Goal: Share content: Share content

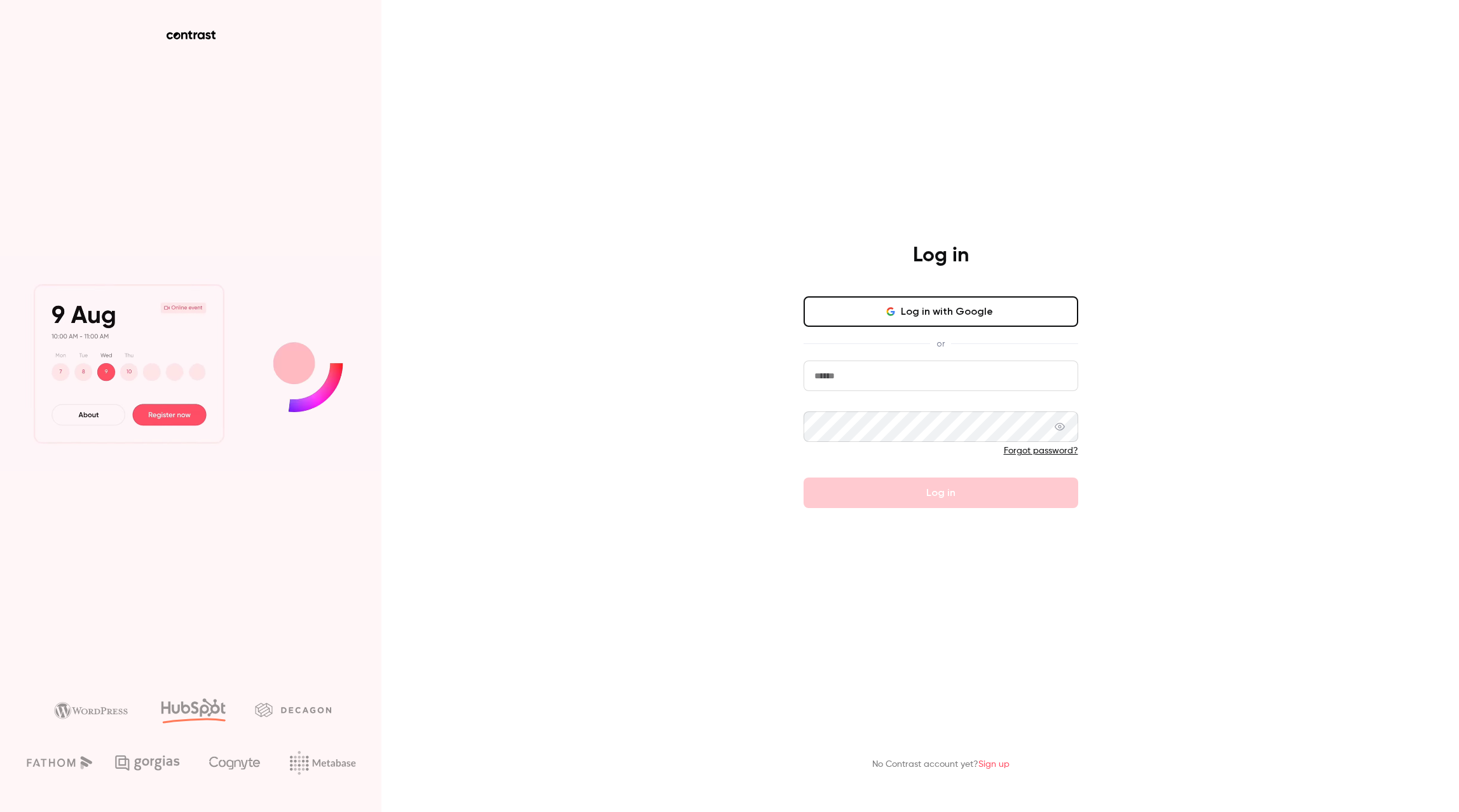
click at [898, 311] on button "Log in with Google" at bounding box center [941, 312] width 275 height 31
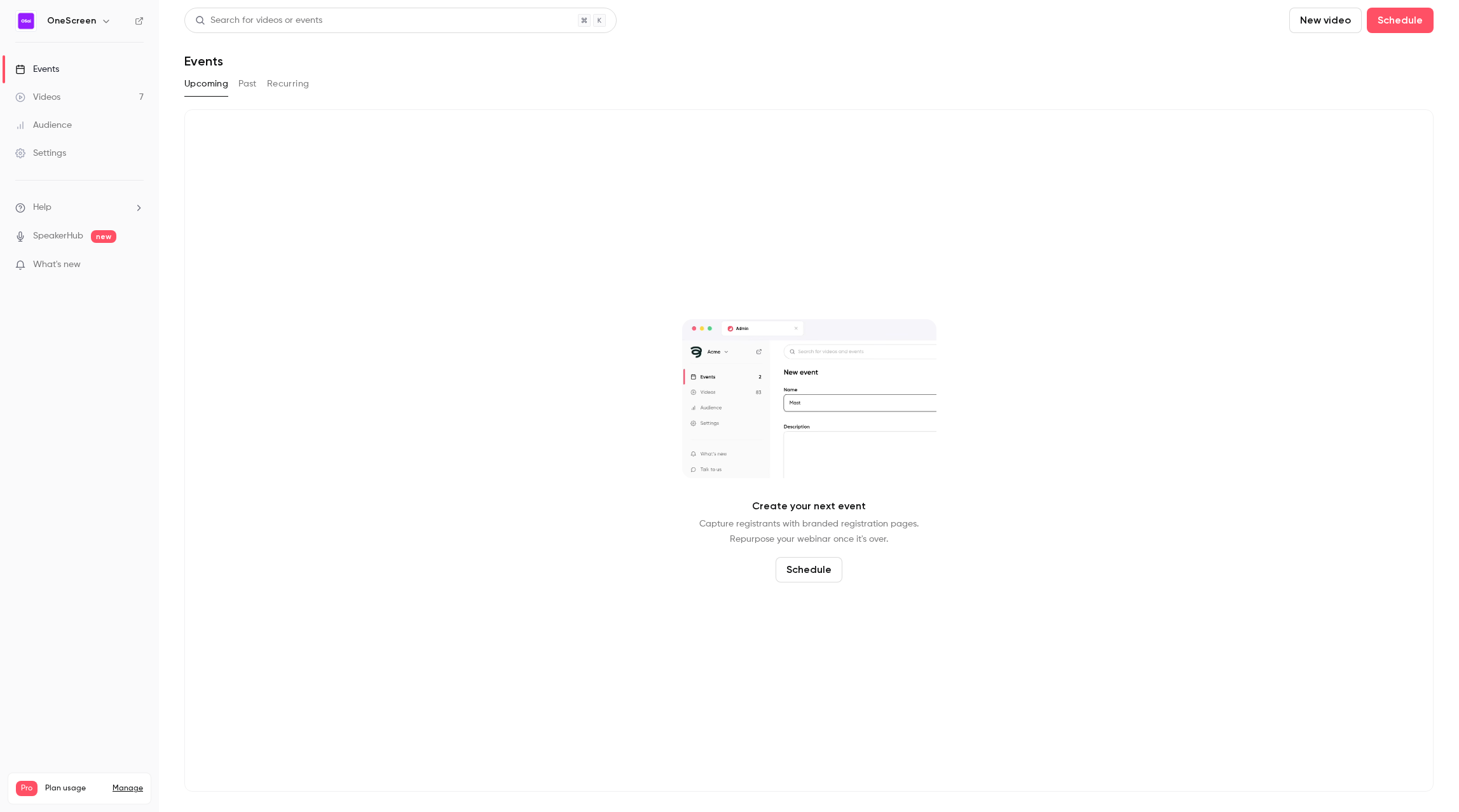
click at [243, 84] on button "Past" at bounding box center [247, 83] width 18 height 20
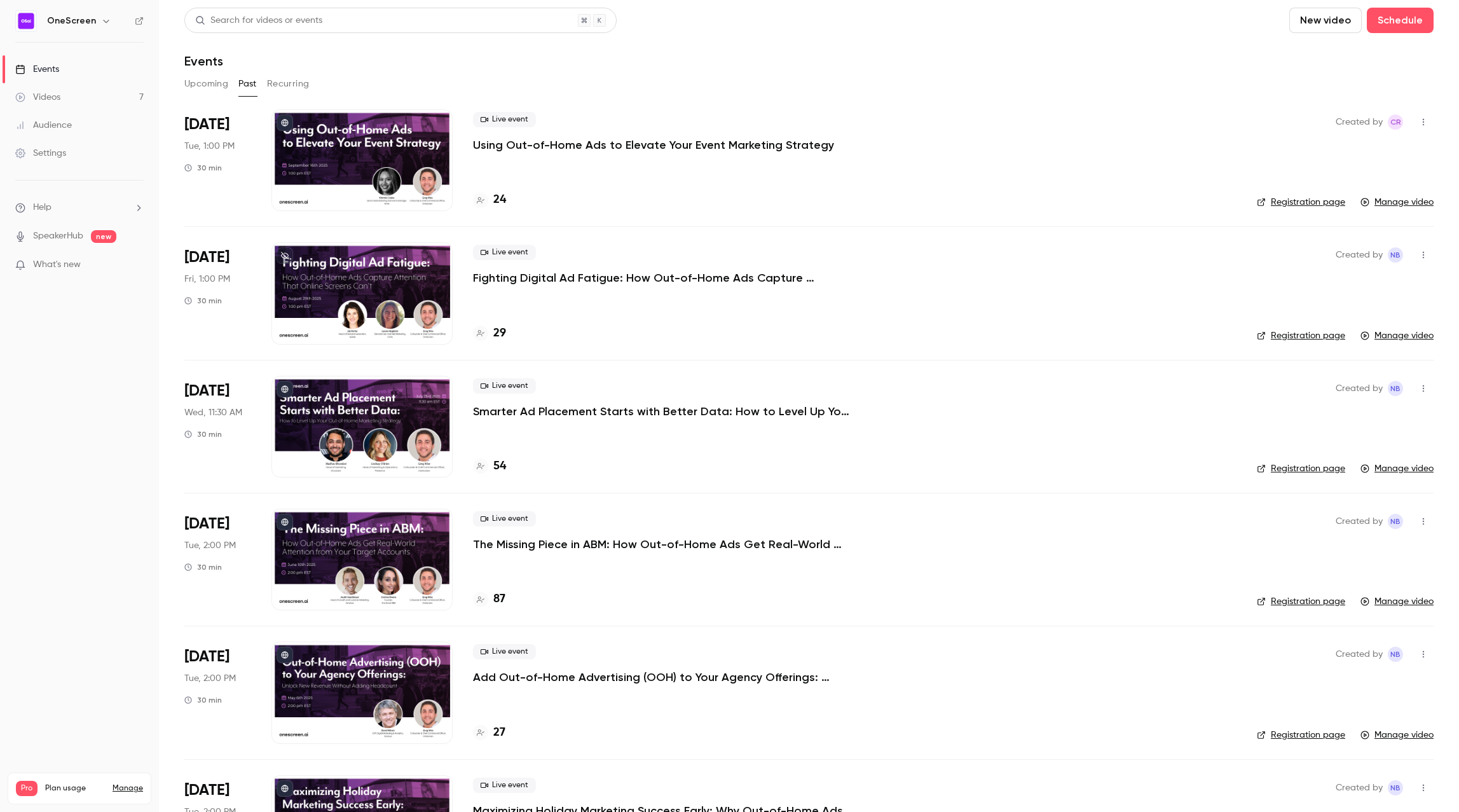
click at [679, 543] on p "The Missing Piece in ABM: How Out-of-Home Ads Get Real-World Attention from You…" at bounding box center [663, 544] width 382 height 15
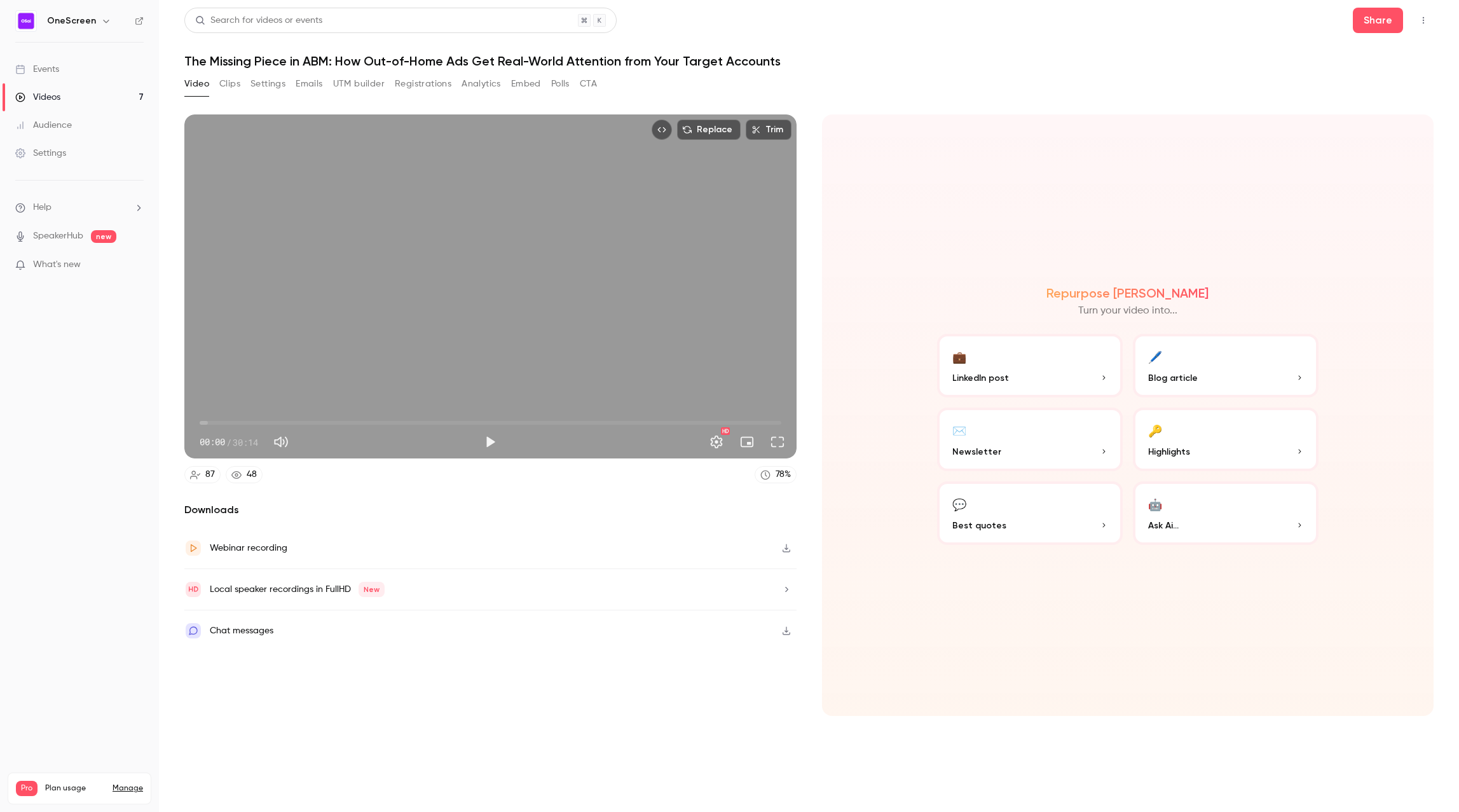
click at [353, 86] on button "UTM builder" at bounding box center [359, 83] width 52 height 20
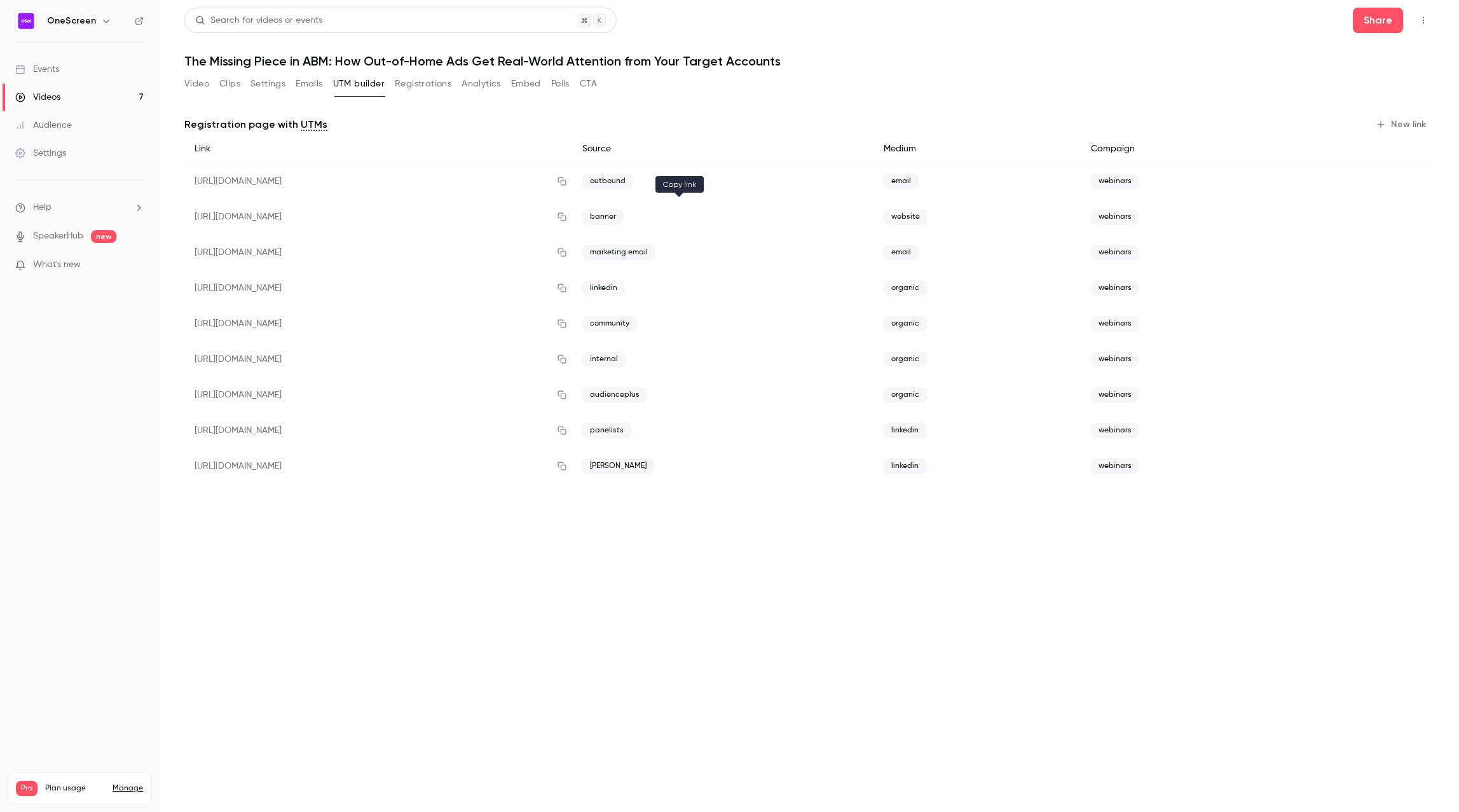
click at [567, 216] on icon "button" at bounding box center [562, 217] width 10 height 9
click at [477, 63] on h1 "The Missing Piece in ABM: How Out-of-Home Ads Get Real-World Attention from You…" at bounding box center [808, 61] width 1250 height 15
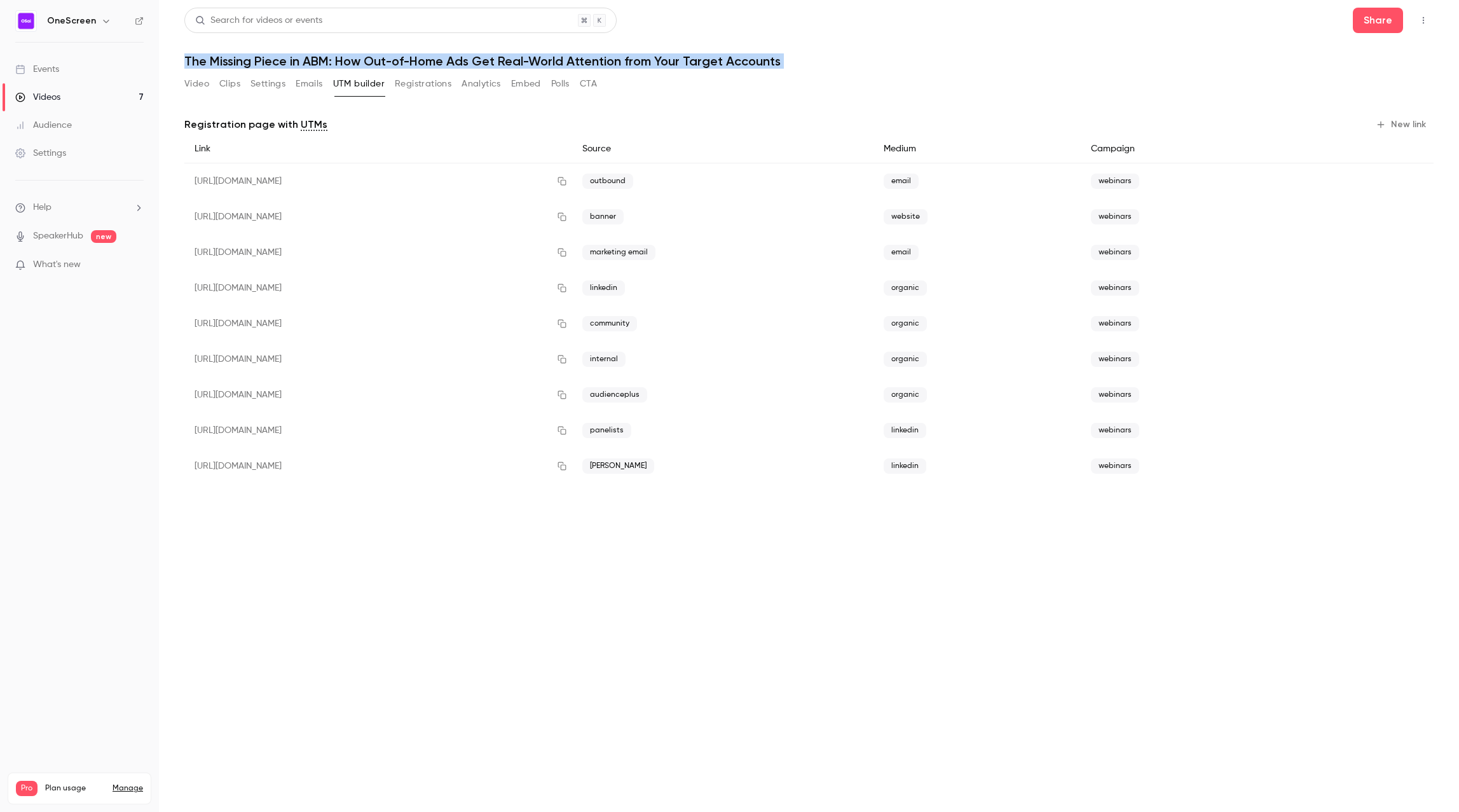
click at [477, 63] on h1 "The Missing Piece in ABM: How Out-of-Home Ads Get Real-World Attention from You…" at bounding box center [808, 61] width 1250 height 15
copy div "The Missing Piece in ABM: How Out-of-Home Ads Get Real-World Attention from You…"
